Goal: Find specific page/section: Locate a particular part of the current website

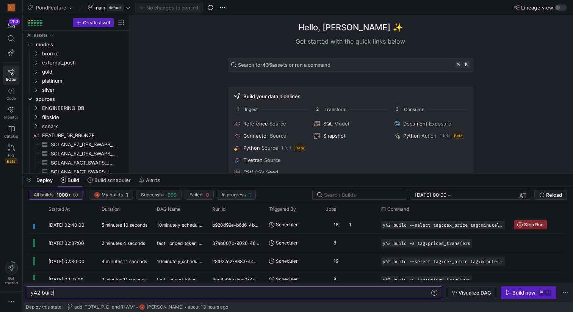
scroll to position [0, 23]
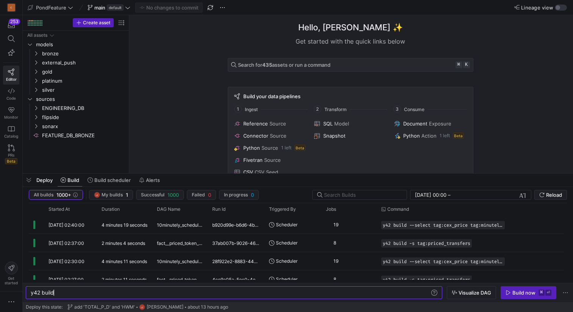
scroll to position [0, 23]
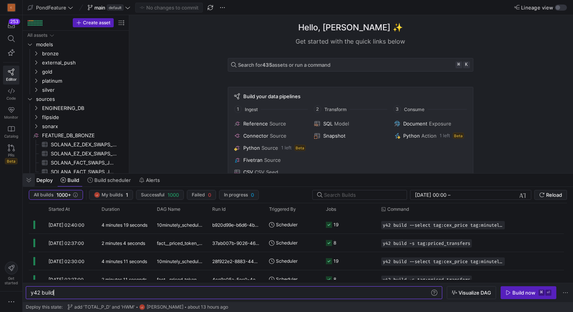
click at [27, 181] on span "button" at bounding box center [29, 179] width 12 height 13
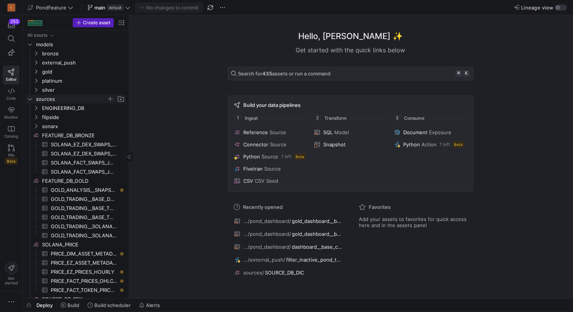
click at [31, 98] on icon "Press SPACE to select this row." at bounding box center [29, 99] width 5 height 5
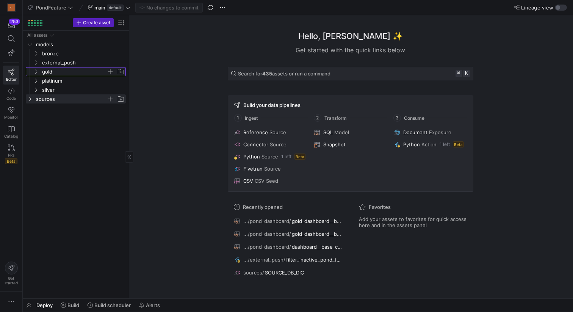
click at [39, 72] on y42-icon "Press SPACE to select this row." at bounding box center [36, 72] width 6 height 6
click at [55, 90] on span "global" at bounding box center [77, 90] width 58 height 9
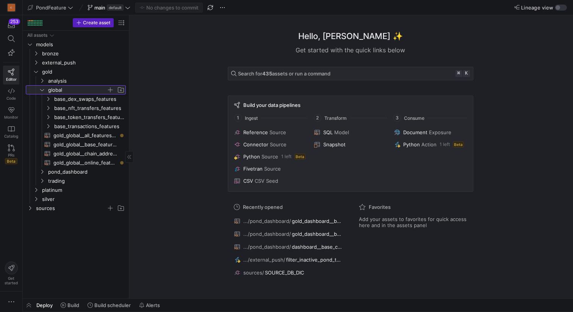
click at [55, 90] on span "global" at bounding box center [77, 90] width 58 height 9
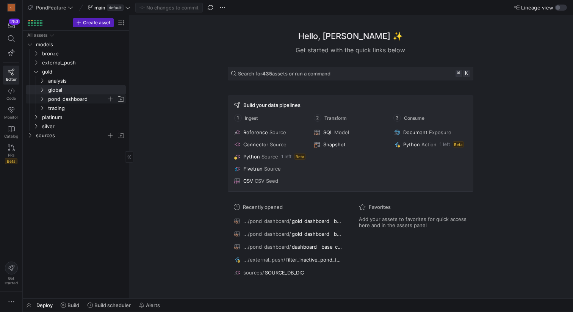
click at [59, 97] on span "pond_dashboard" at bounding box center [77, 99] width 58 height 9
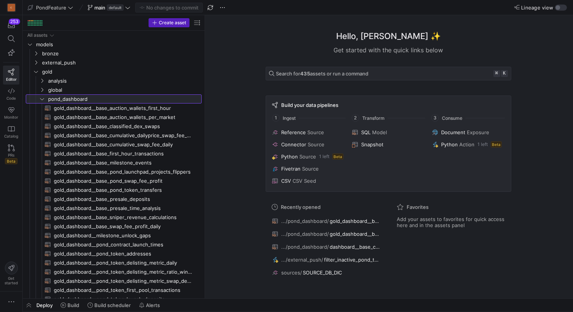
drag, startPoint x: 128, startPoint y: 82, endPoint x: 226, endPoint y: 81, distance: 97.4
click at [132, 135] on span "gold_dashboard__base_cumulative_dailyprice_swap_fee_daily​​​​​​​​​​" at bounding box center [123, 135] width 139 height 9
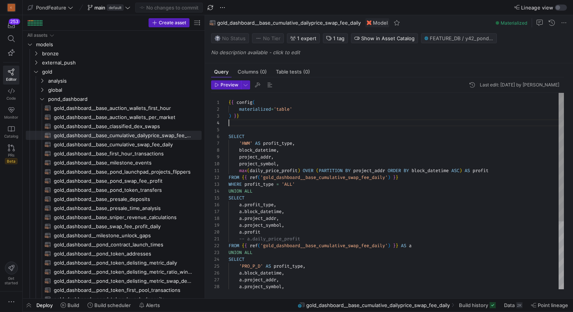
scroll to position [20, 0]
click at [275, 124] on div "SELECT a . profit_type , a . block_datetime , a . project_addr , a . project_sy…" at bounding box center [395, 242] width 335 height 299
